Goal: Find specific page/section: Find specific page/section

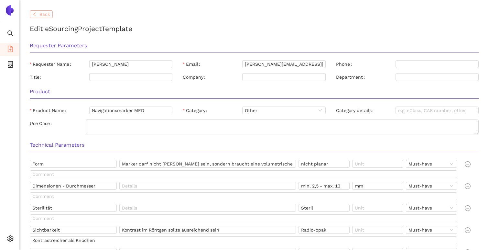
click at [34, 14] on icon "left" at bounding box center [34, 14] width 5 height 5
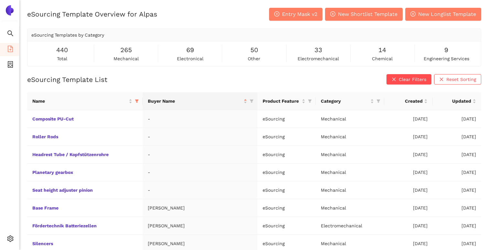
scroll to position [59, 0]
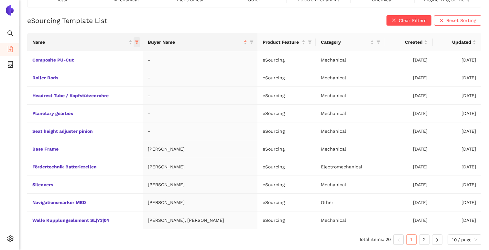
click at [138, 43] on icon "filter" at bounding box center [137, 42] width 4 height 3
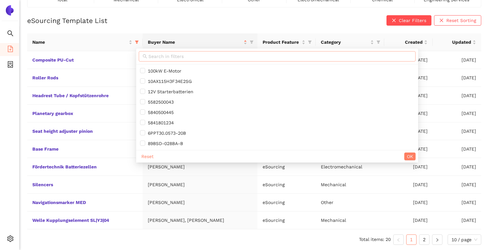
click at [167, 57] on input "text" at bounding box center [279, 56] width 263 height 7
paste input "Contacting-Pin"
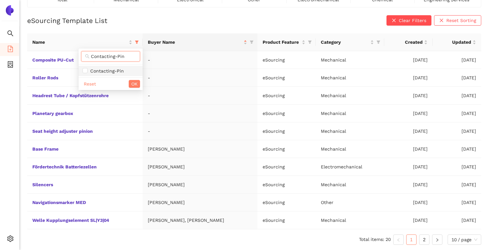
type input "Contacting-Pin"
click at [117, 70] on span "Contacting-Pin" at bounding box center [106, 70] width 36 height 5
checkbox input "true"
click at [132, 82] on span "OK" at bounding box center [134, 83] width 6 height 7
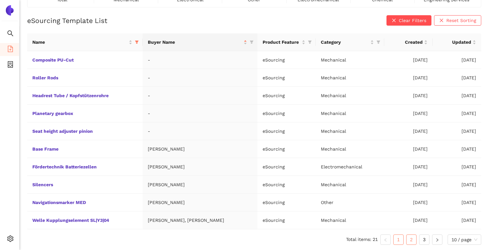
click at [412, 241] on link "2" at bounding box center [411, 239] width 10 height 10
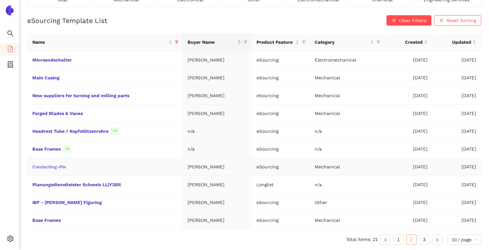
click at [0, 0] on link "Contacting-Pin" at bounding box center [0, 0] width 0 height 0
